Goal: Task Accomplishment & Management: Use online tool/utility

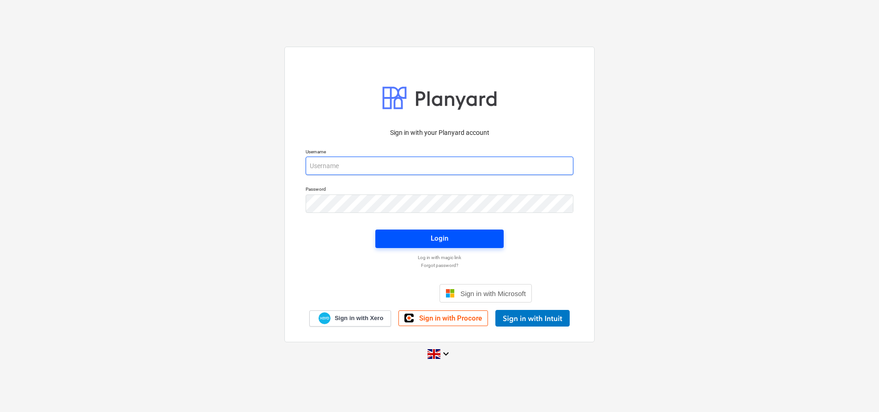
type input "[EMAIL_ADDRESS][DOMAIN_NAME]"
click at [399, 234] on span "Login" at bounding box center [439, 238] width 106 height 12
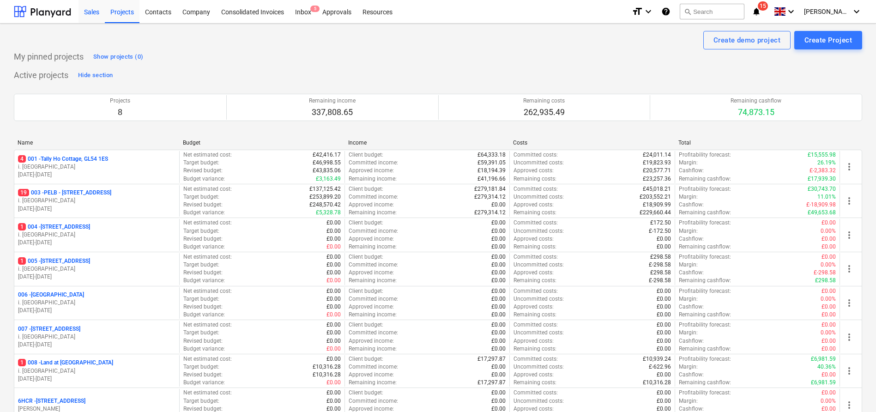
click at [91, 15] on div "Sales" at bounding box center [91, 12] width 26 height 24
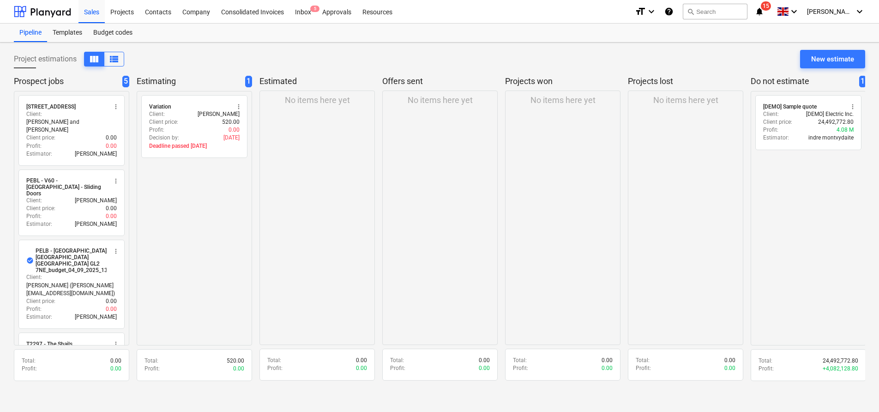
drag, startPoint x: 227, startPoint y: 234, endPoint x: 208, endPoint y: 222, distance: 22.8
click at [226, 233] on div "radio_button_unchecked Variation more_vert Client : [PERSON_NAME] Client price …" at bounding box center [194, 218] width 115 height 254
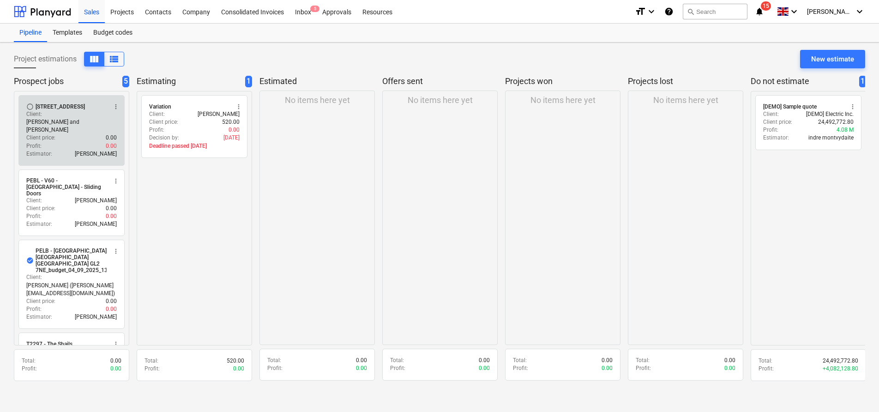
click at [65, 107] on div "[STREET_ADDRESS]" at bounding box center [60, 106] width 49 height 7
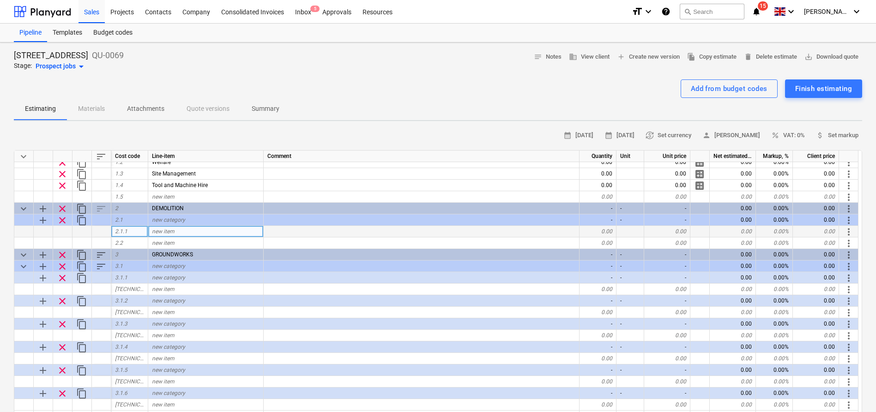
scroll to position [22, 0]
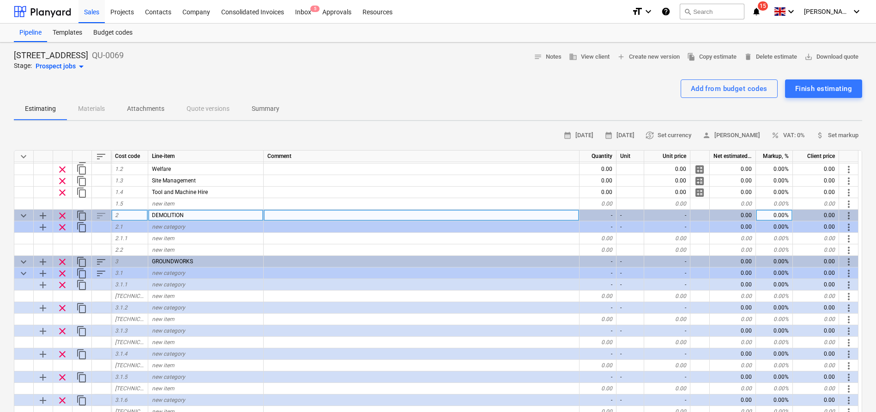
click at [46, 217] on span "add" at bounding box center [42, 215] width 11 height 11
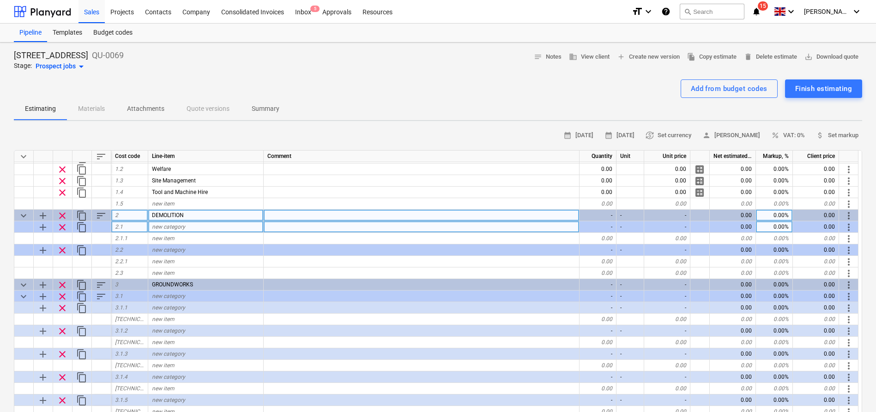
click at [46, 227] on span "add" at bounding box center [42, 227] width 11 height 11
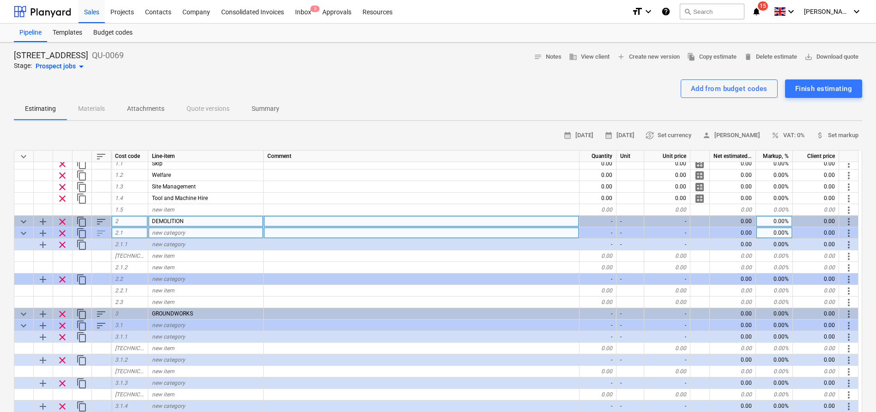
scroll to position [0, 0]
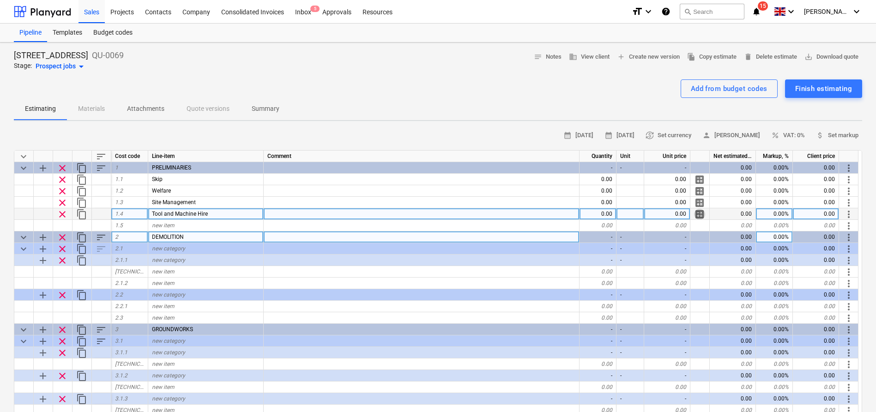
click at [700, 215] on span "calculate" at bounding box center [699, 214] width 11 height 11
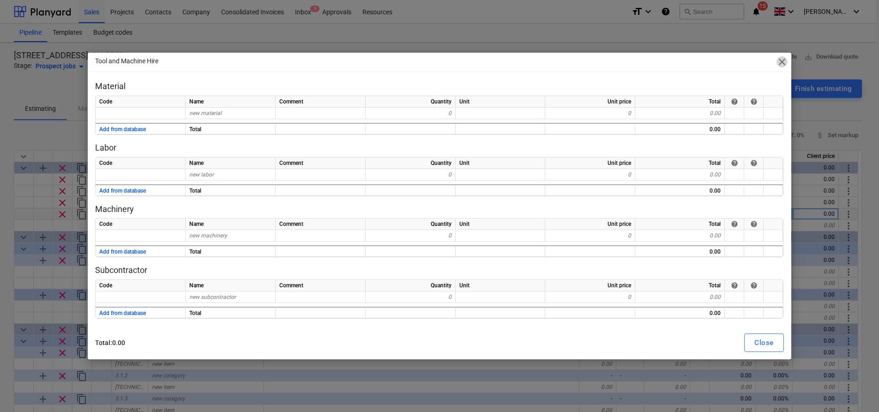
click at [781, 63] on span "close" at bounding box center [782, 61] width 11 height 11
type textarea "x"
